Goal: Register for event/course

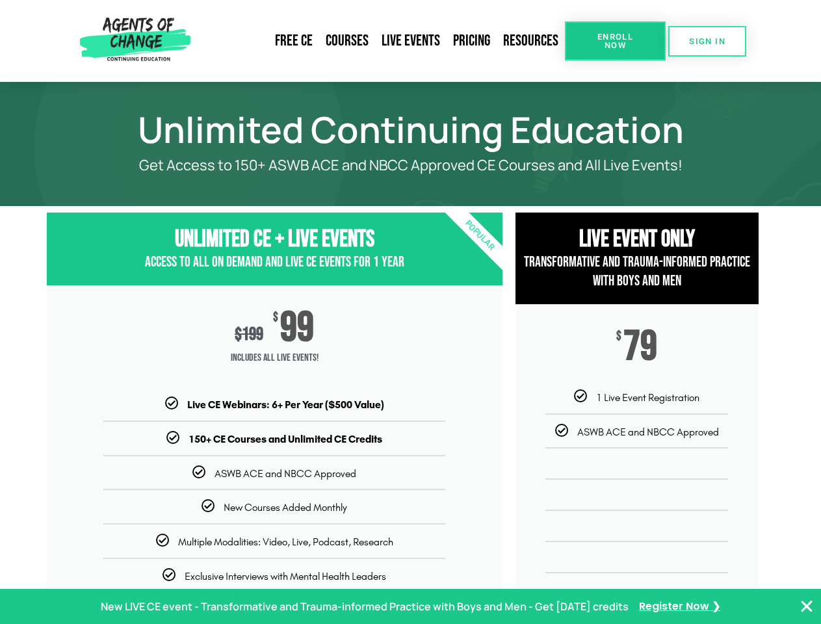
click at [410, 312] on div "$ 199 $ 99 Includes ALL Live Events!" at bounding box center [275, 341] width 456 height 112
click at [531, 41] on link "Resources" at bounding box center [531, 41] width 68 height 30
click at [615, 41] on span "Enroll Now" at bounding box center [615, 41] width 59 height 17
click at [707, 41] on span "SIGN IN" at bounding box center [707, 41] width 36 height 8
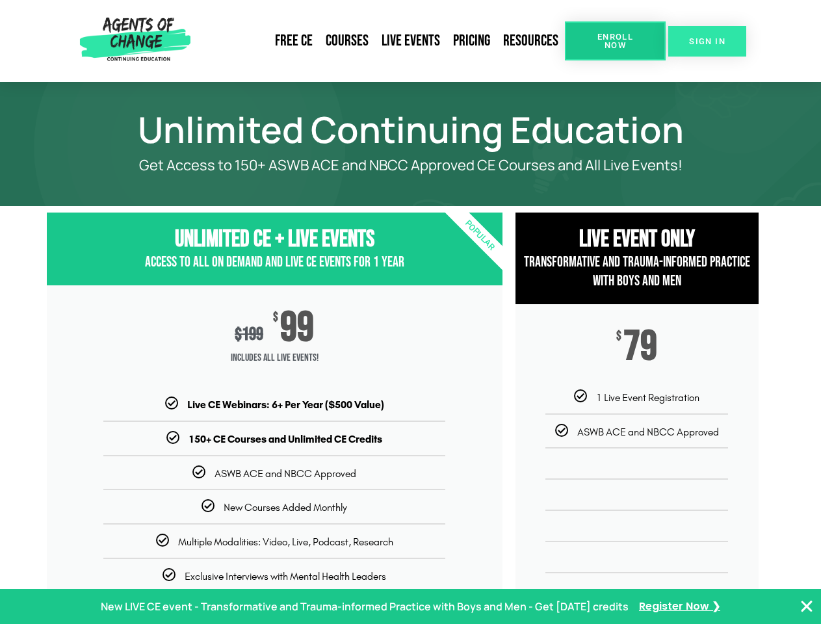
click at [707, 41] on span "SIGN IN" at bounding box center [707, 41] width 36 height 8
click at [410, 607] on p "New LIVE CE event - Transformative and Trauma-informed Practice with Boys and M…" at bounding box center [365, 607] width 528 height 19
click at [807, 607] on icon "Close Banner" at bounding box center [807, 607] width 16 height 16
